Goal: Task Accomplishment & Management: Use online tool/utility

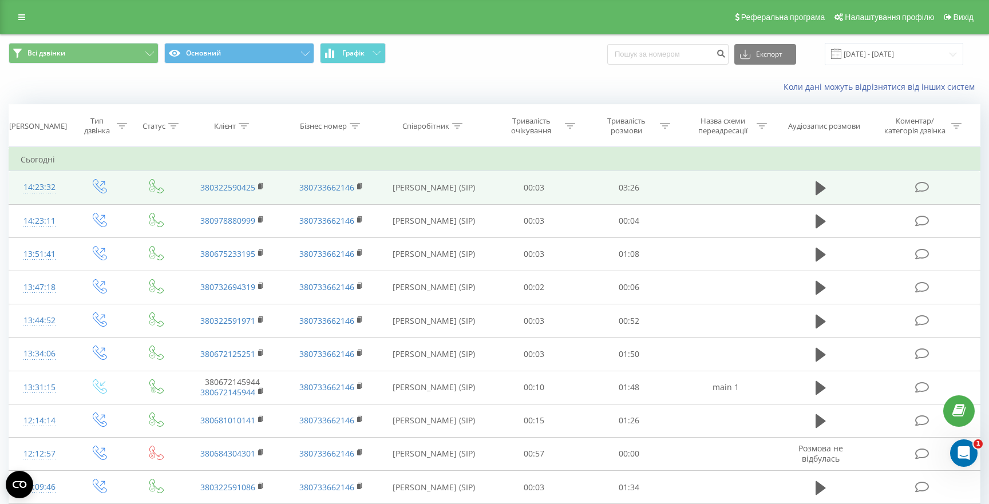
click at [775, 186] on td at bounding box center [820, 187] width 91 height 33
click at [817, 182] on icon at bounding box center [820, 188] width 10 height 14
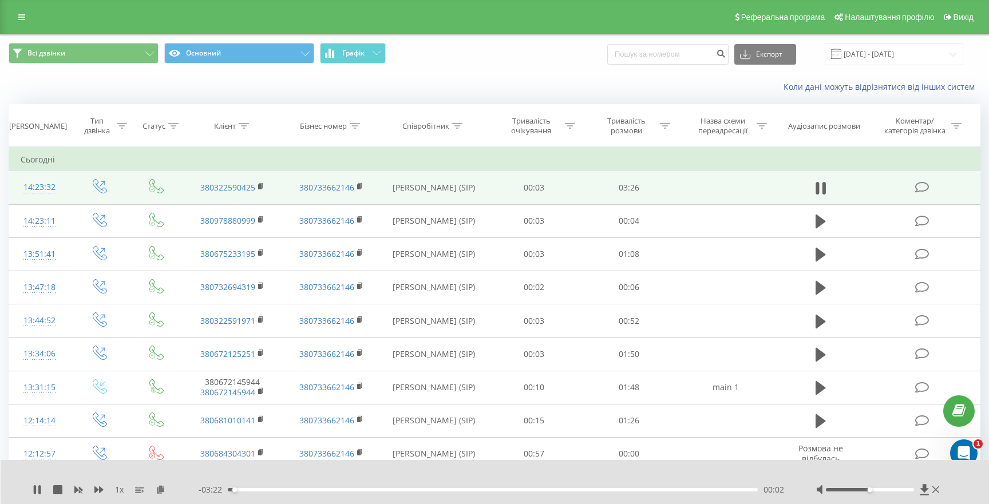
click at [389, 489] on div "00:02" at bounding box center [493, 489] width 530 height 3
click at [37, 493] on icon at bounding box center [37, 489] width 9 height 9
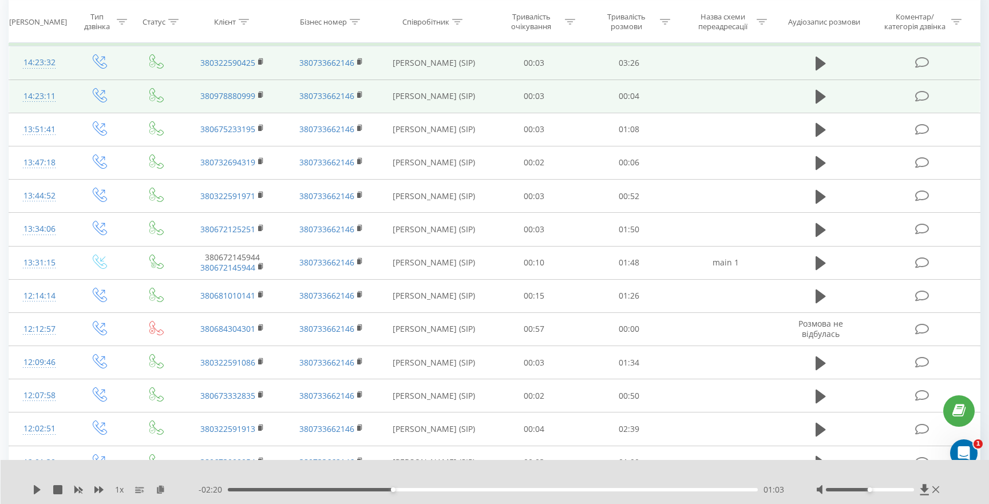
scroll to position [134, 0]
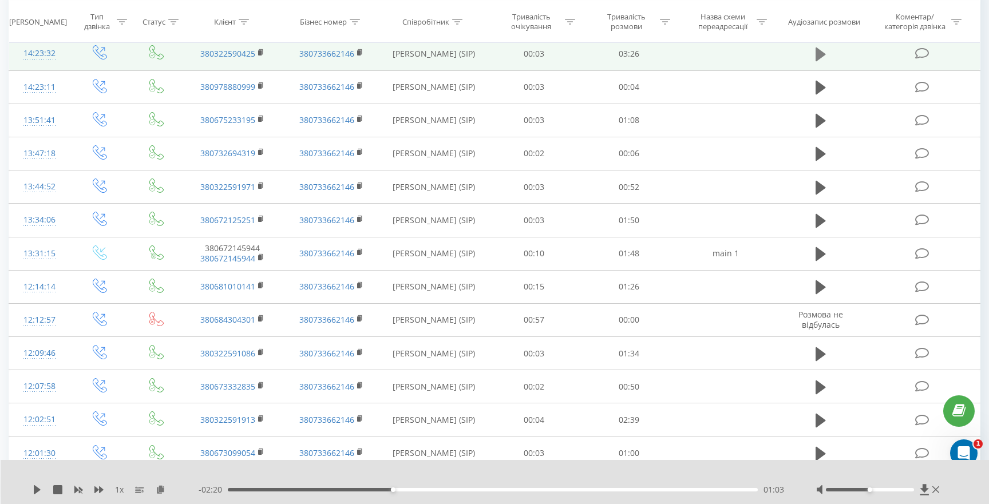
click at [821, 55] on icon at bounding box center [820, 54] width 10 height 14
click at [296, 488] on div "01:06" at bounding box center [493, 489] width 530 height 3
click at [925, 490] on icon at bounding box center [923, 489] width 9 height 11
click at [60, 494] on div "1 x" at bounding box center [116, 489] width 166 height 11
click at [53, 488] on icon at bounding box center [57, 489] width 9 height 9
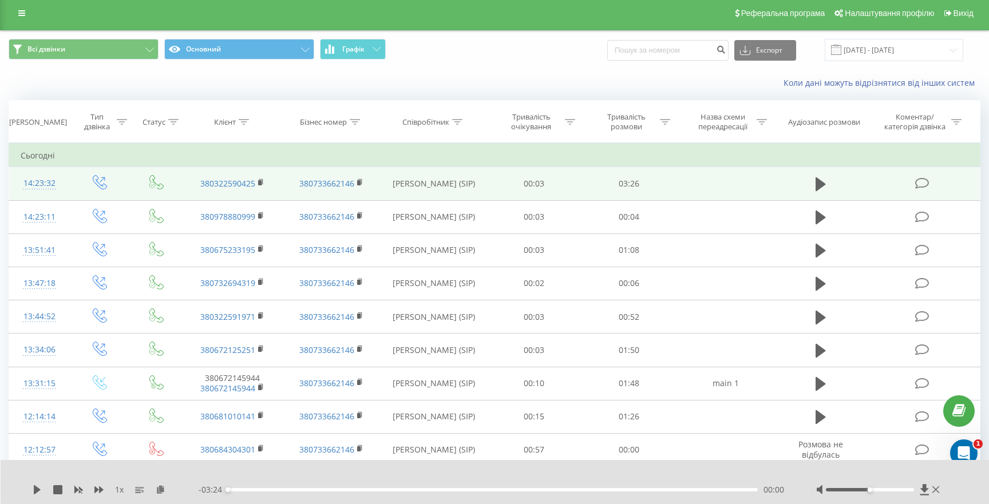
scroll to position [0, 0]
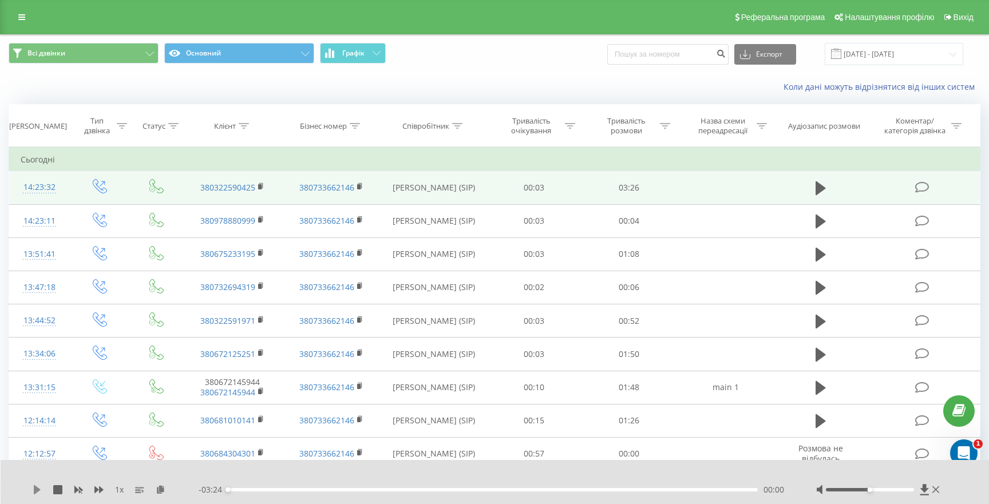
click at [38, 491] on icon at bounding box center [37, 489] width 9 height 9
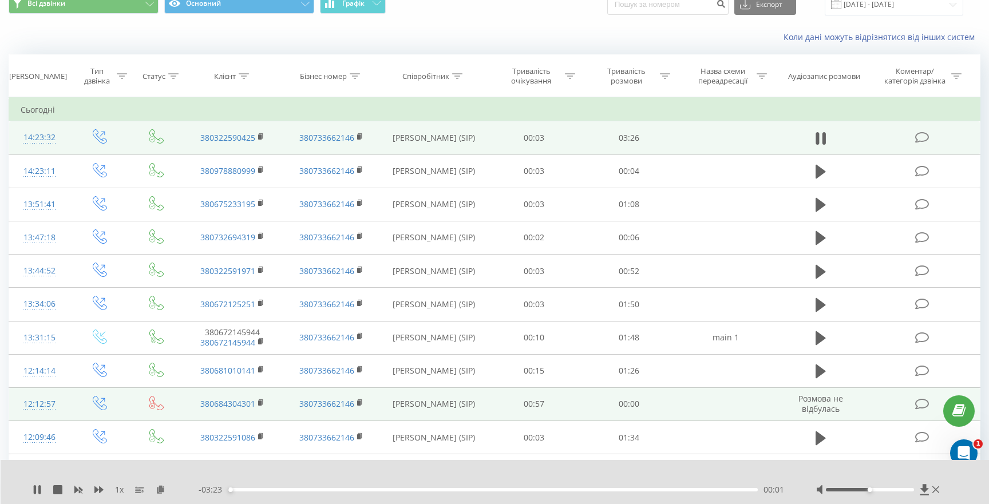
scroll to position [54, 0]
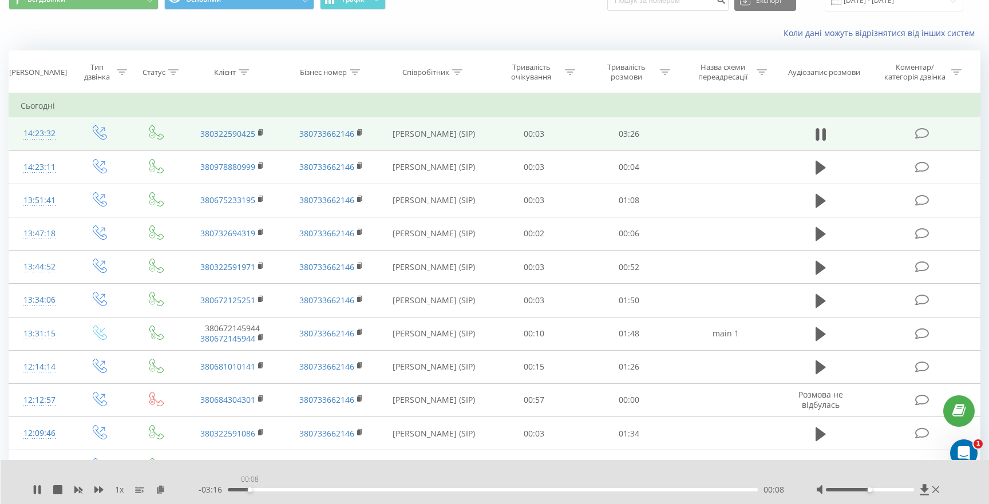
click at [249, 489] on div "00:08" at bounding box center [493, 489] width 530 height 3
click at [271, 489] on div "00:12" at bounding box center [493, 489] width 530 height 3
click at [291, 489] on div "00:24" at bounding box center [493, 489] width 530 height 3
click at [308, 489] on div "00:31" at bounding box center [493, 489] width 530 height 3
click at [324, 490] on div "00:32" at bounding box center [493, 489] width 530 height 3
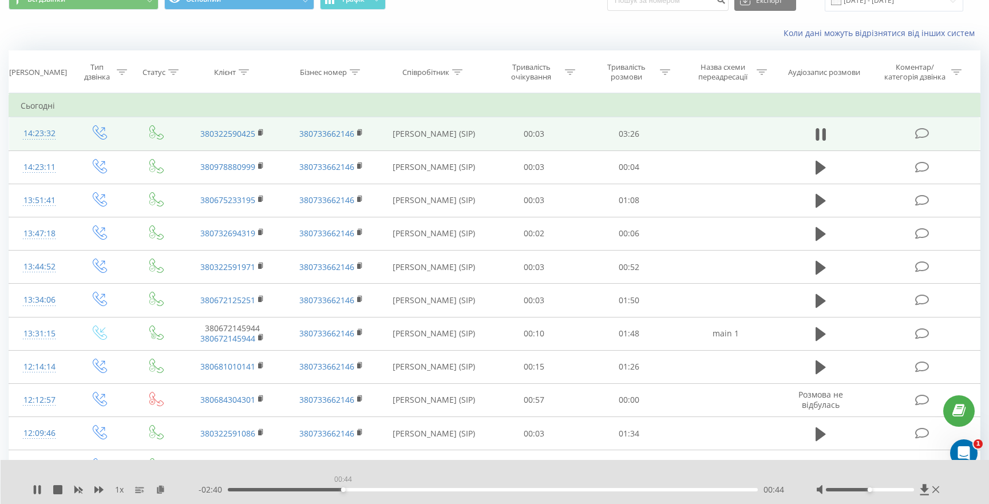
click at [343, 489] on div "00:44" at bounding box center [493, 489] width 530 height 3
click at [315, 492] on div "- 02:39 00:45 00:45" at bounding box center [493, 489] width 589 height 11
click at [38, 494] on div "1 x" at bounding box center [116, 489] width 166 height 11
click at [36, 489] on icon at bounding box center [37, 489] width 9 height 9
